Goal: Task Accomplishment & Management: Manage account settings

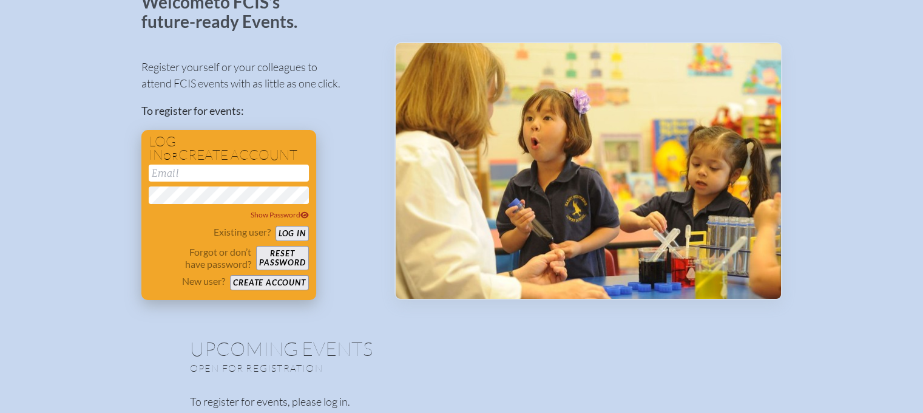
scroll to position [121, 0]
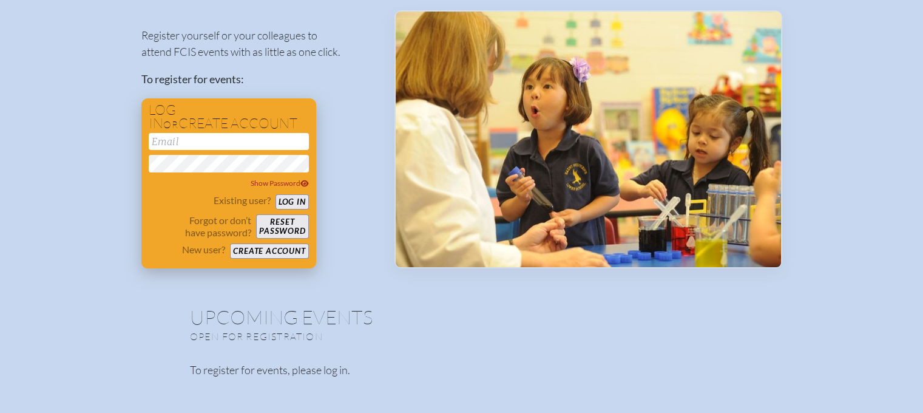
click at [207, 138] on input "email" at bounding box center [229, 141] width 160 height 17
type input "[EMAIL_ADDRESS][DOMAIN_NAME]"
click at [296, 202] on button "Log in" at bounding box center [291, 201] width 33 height 15
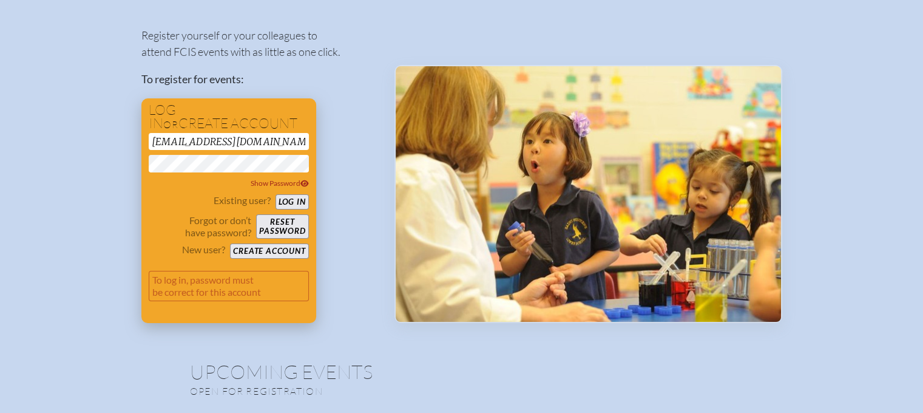
scroll to position [175, 0]
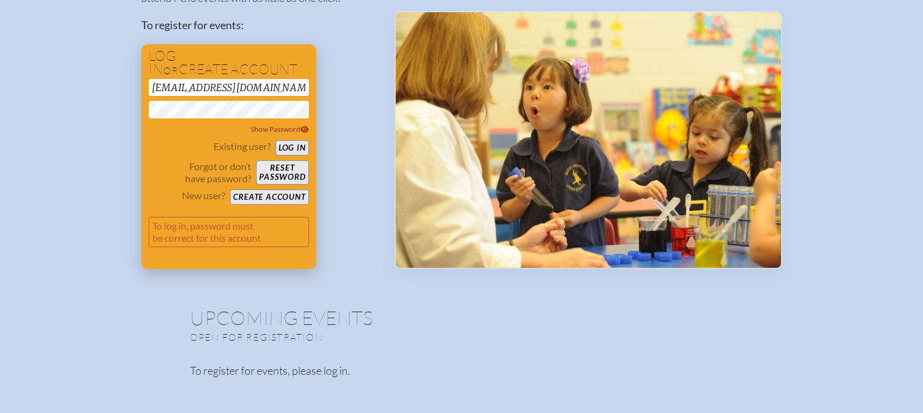
click at [281, 146] on button "Log in" at bounding box center [291, 147] width 33 height 15
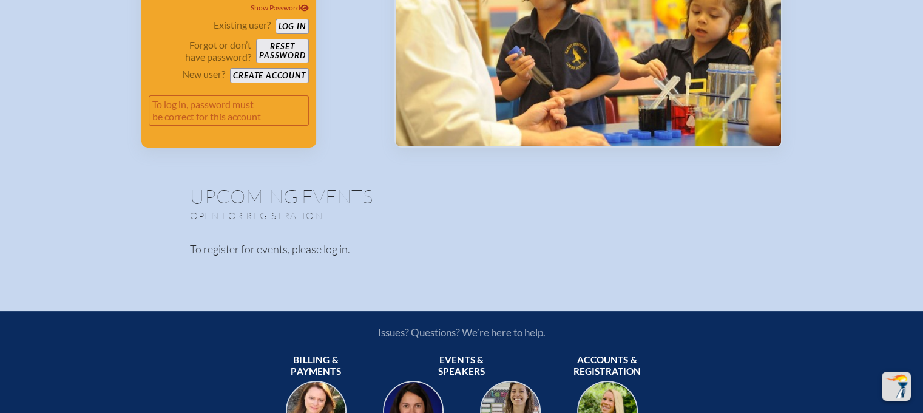
scroll to position [54, 0]
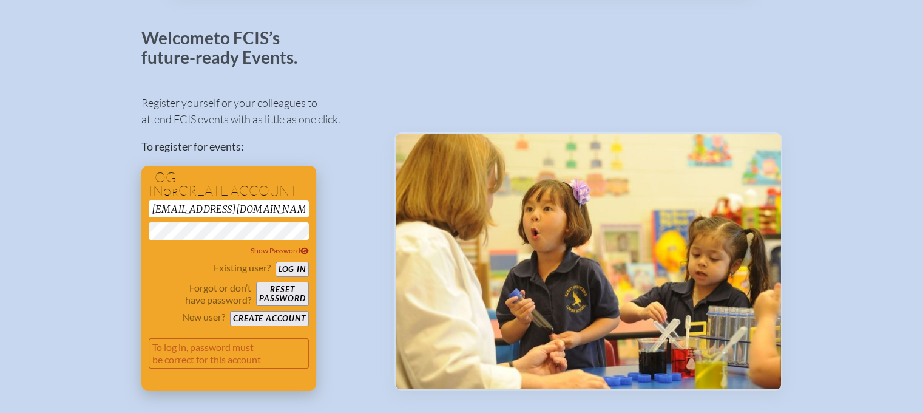
click at [281, 292] on button "Reset password" at bounding box center [282, 293] width 52 height 24
click at [281, 289] on button "Reset password" at bounding box center [282, 293] width 52 height 24
click at [366, 302] on div "Register yourself or your colleagues to attend FCIS events with as little as on…" at bounding box center [258, 237] width 234 height 306
click at [83, 232] on div "Welcome to FCIS’s future-ready Events. Register yourself or your colleagues to …" at bounding box center [461, 272] width 884 height 486
click at [335, 170] on div "Register yourself or your colleagues to attend FCIS events with as little as on…" at bounding box center [258, 237] width 234 height 306
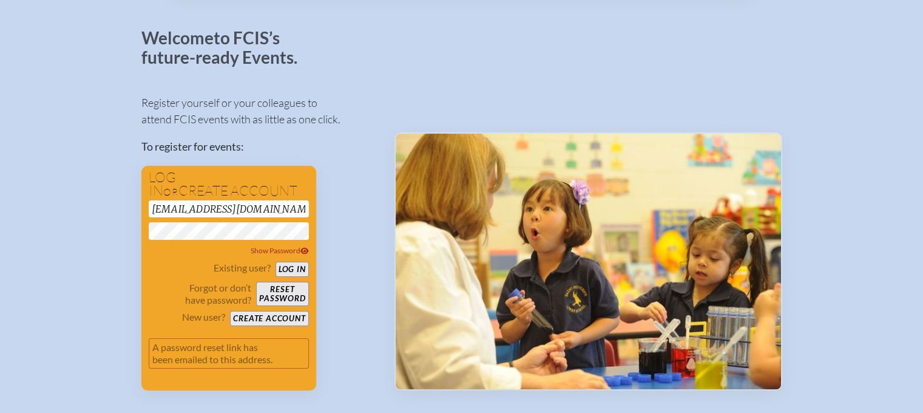
click at [135, 229] on div "Welcome to FCIS’s future-ready Events. Register yourself or your colleagues to …" at bounding box center [461, 272] width 884 height 486
click at [175, 257] on form "[EMAIL_ADDRESS][DOMAIN_NAME] Show Password Existing user? Log in Forgot or don’…" at bounding box center [229, 289] width 160 height 178
click at [284, 265] on button "Log in" at bounding box center [291, 268] width 33 height 15
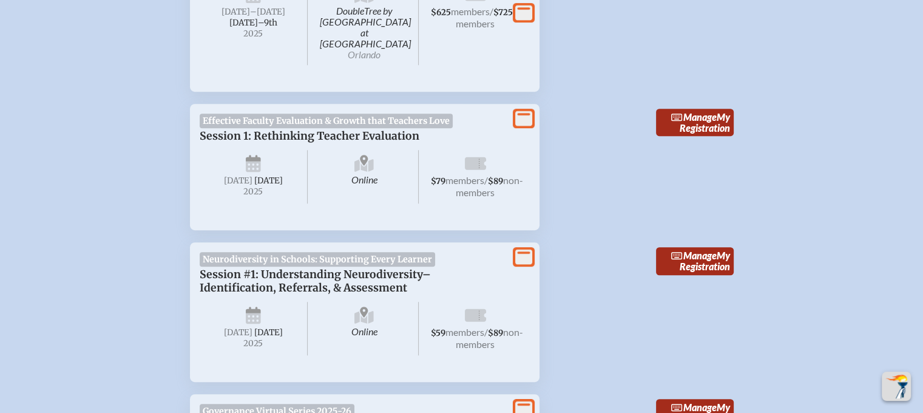
scroll to position [607, 0]
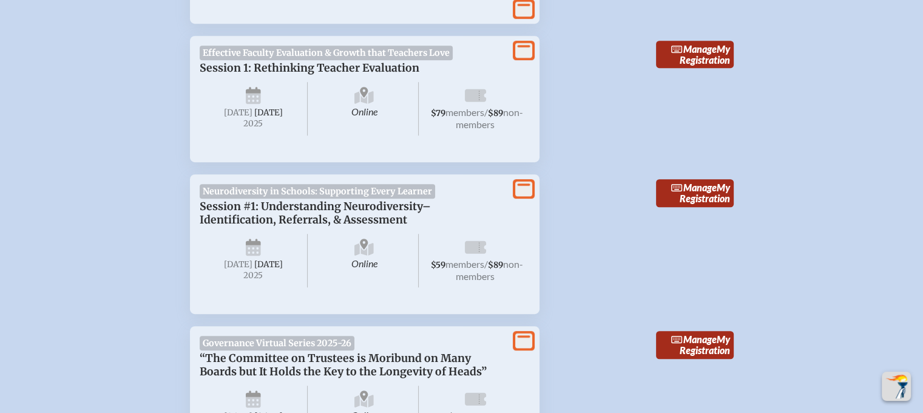
click at [433, 261] on span "$59 members / $89 non-members" at bounding box center [475, 260] width 109 height 53
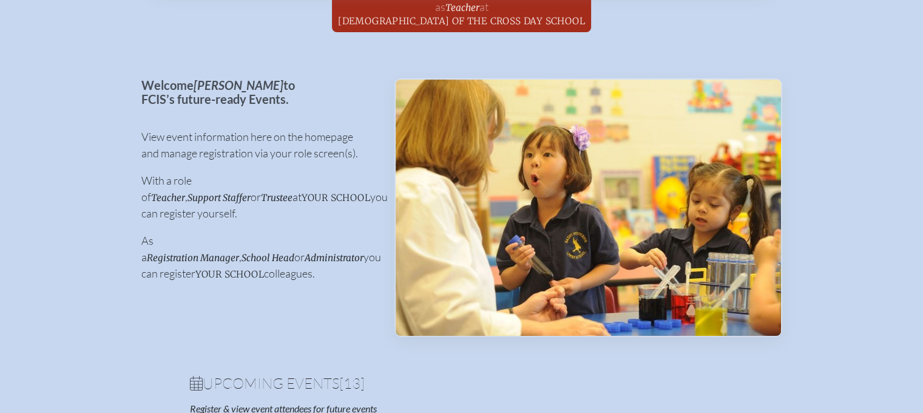
scroll to position [121, 0]
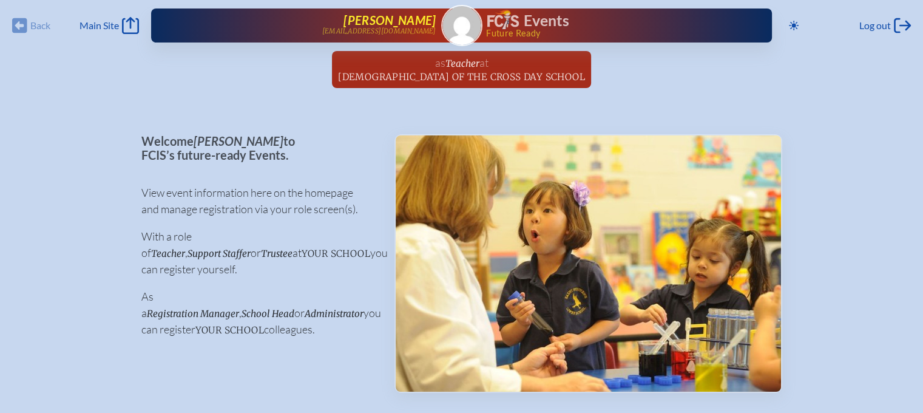
click at [422, 20] on span "[PERSON_NAME]" at bounding box center [389, 20] width 92 height 15
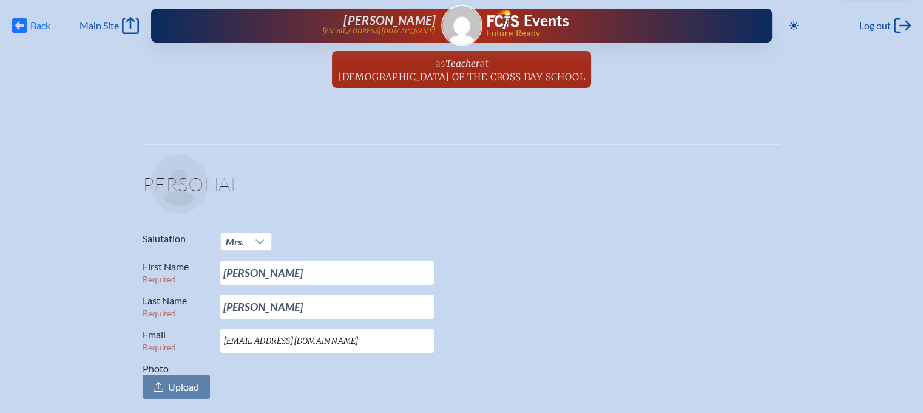
click at [44, 24] on span "Back" at bounding box center [40, 25] width 20 height 12
